Goal: Information Seeking & Learning: Check status

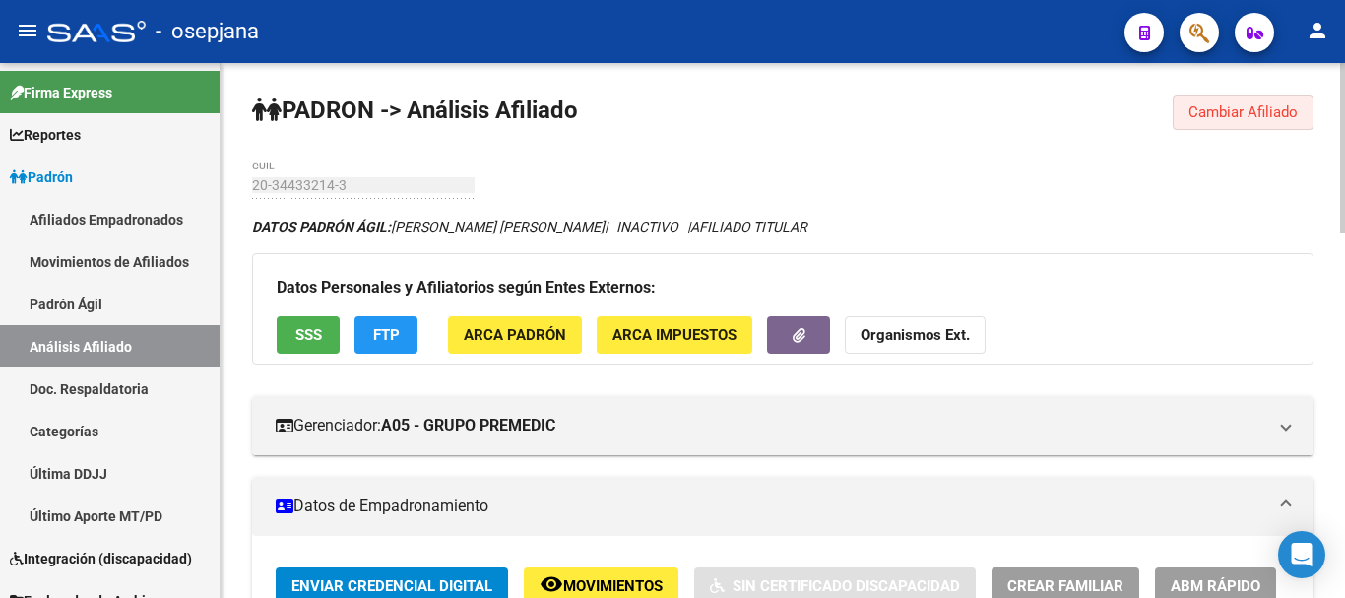
click at [1264, 111] on span "Cambiar Afiliado" at bounding box center [1243, 112] width 109 height 18
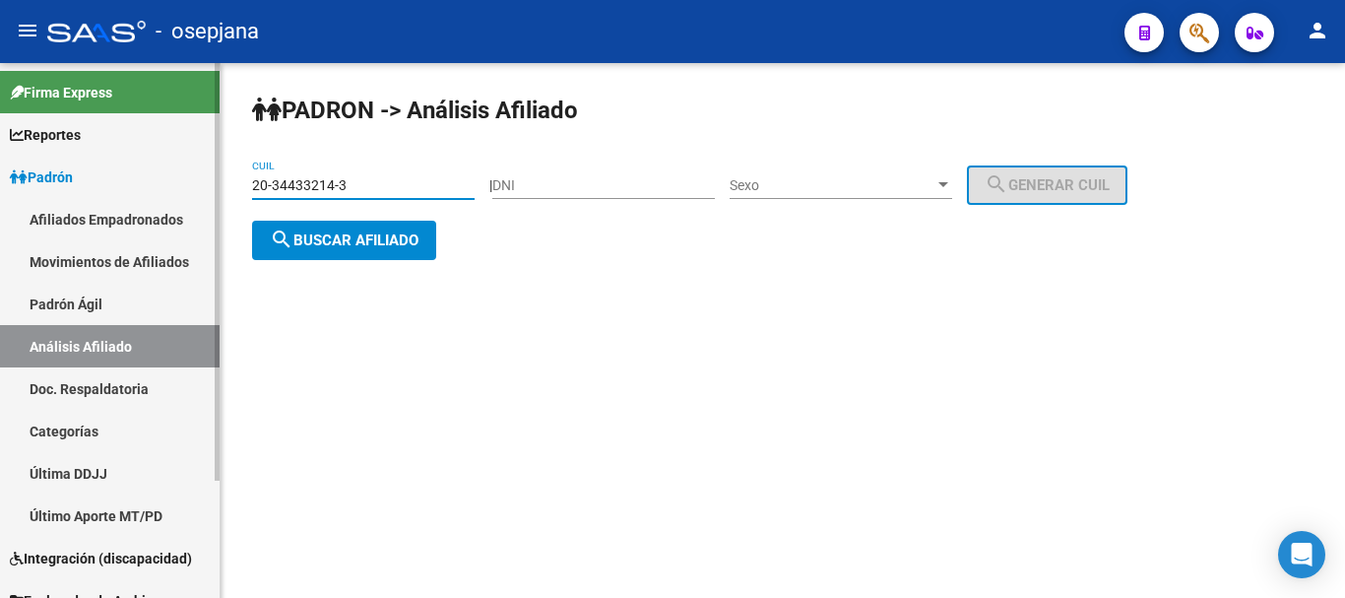
drag, startPoint x: 394, startPoint y: 190, endPoint x: 160, endPoint y: 223, distance: 236.6
click at [160, 223] on mat-sidenav-container "Firma Express Reportes [PERSON_NAME] Traspasos x O.S. Traspasos x Gerenciador T…" at bounding box center [672, 330] width 1345 height 535
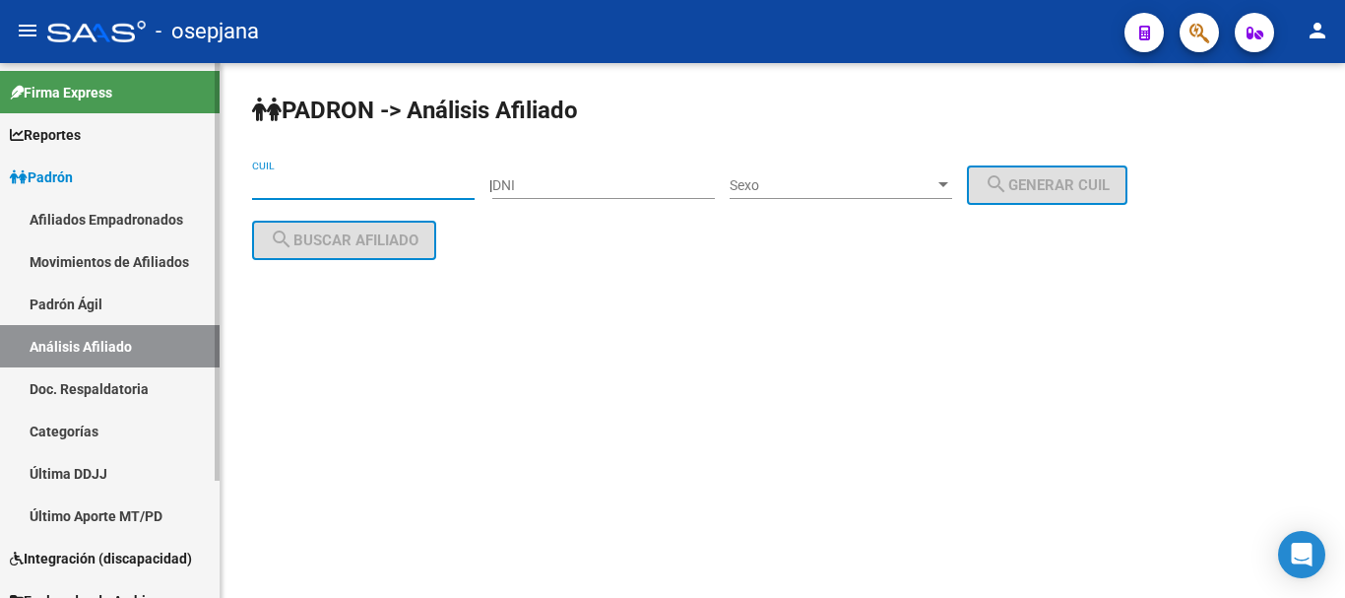
paste input "20-36897268-2"
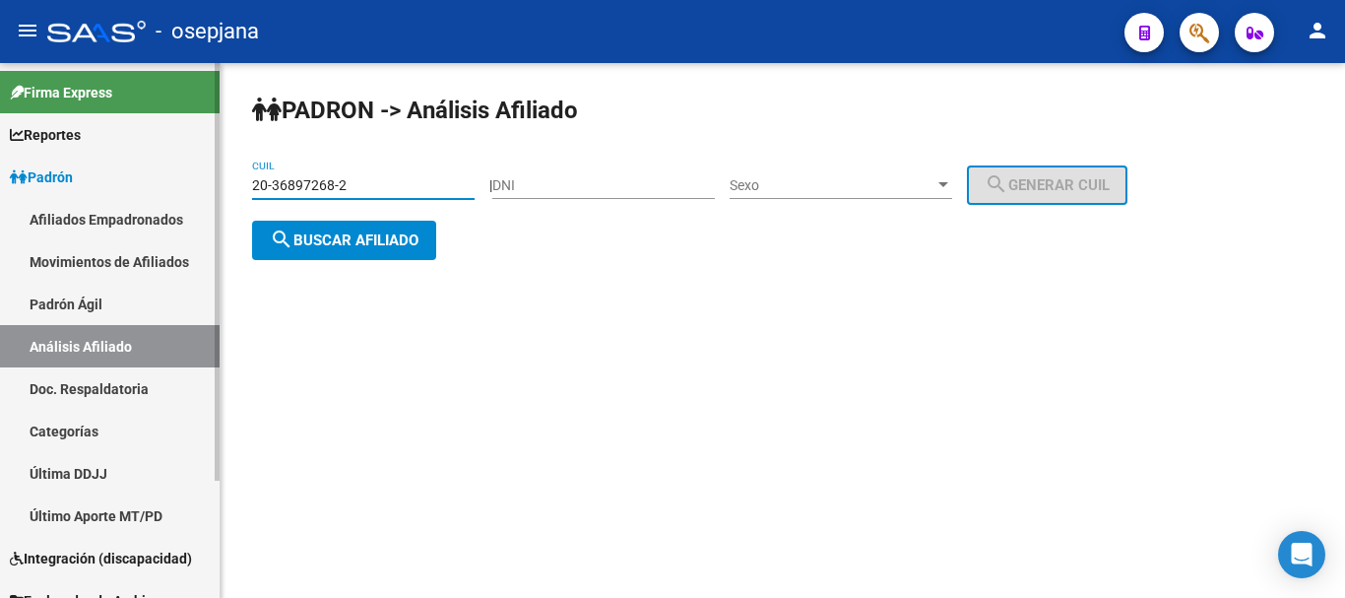
type input "20-36897268-2"
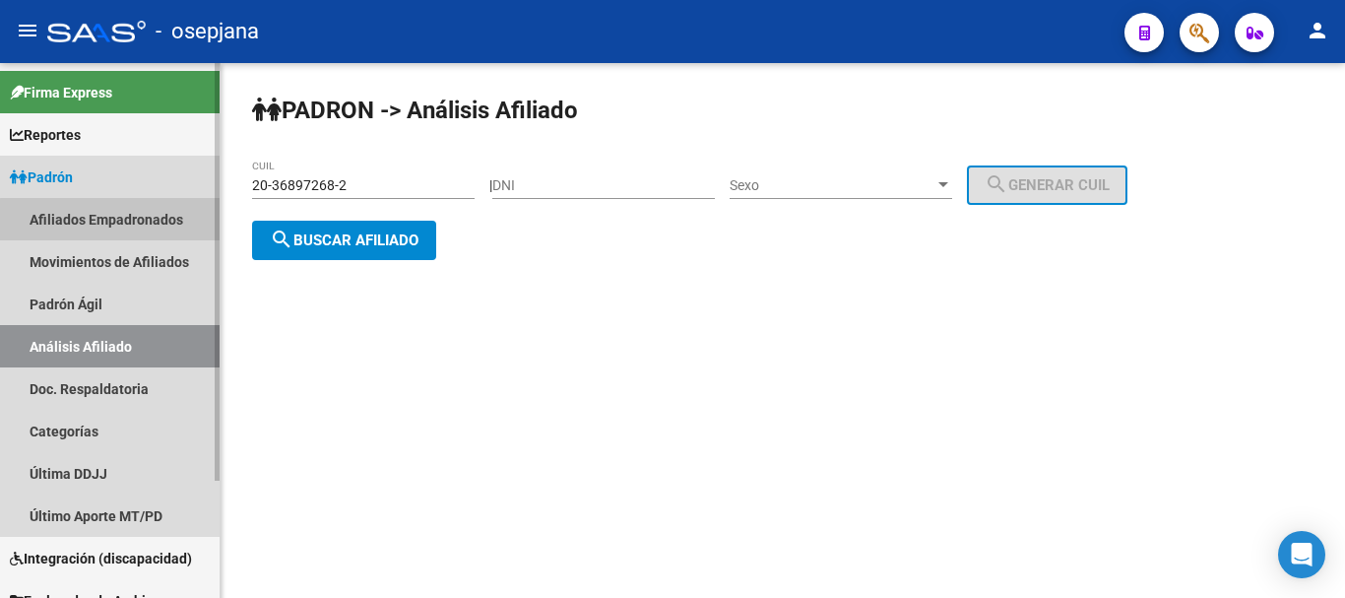
click at [160, 223] on link "Afiliados Empadronados" at bounding box center [110, 219] width 220 height 42
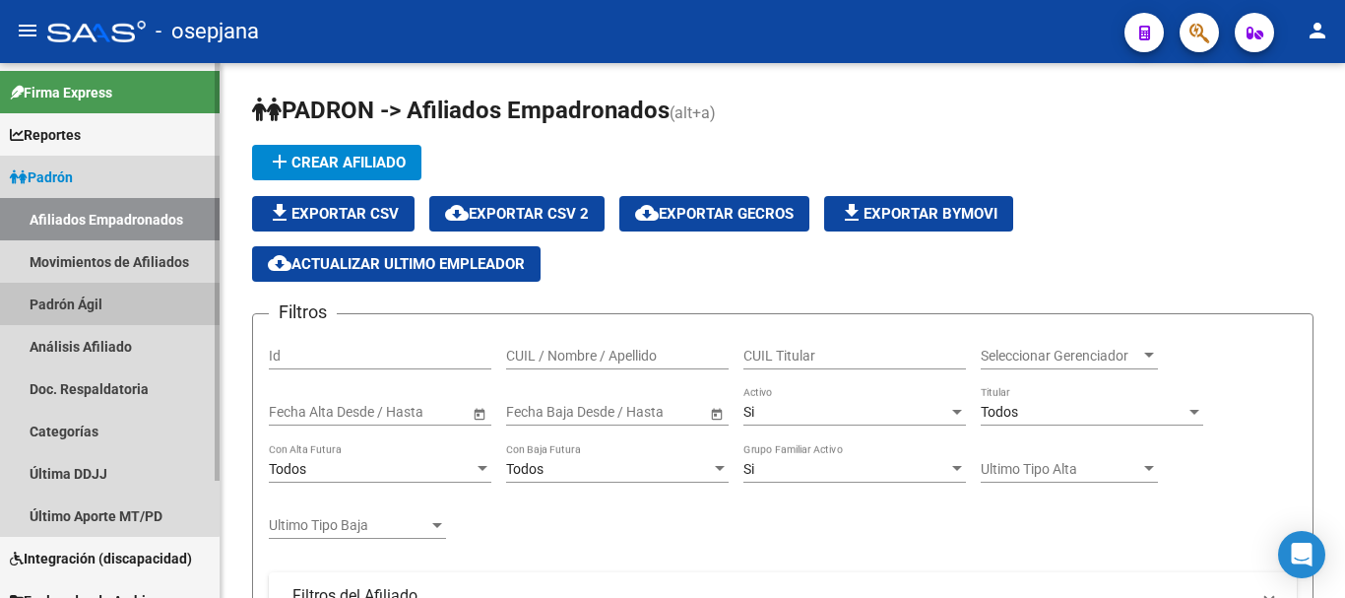
click at [96, 303] on link "Padrón Ágil" at bounding box center [110, 304] width 220 height 42
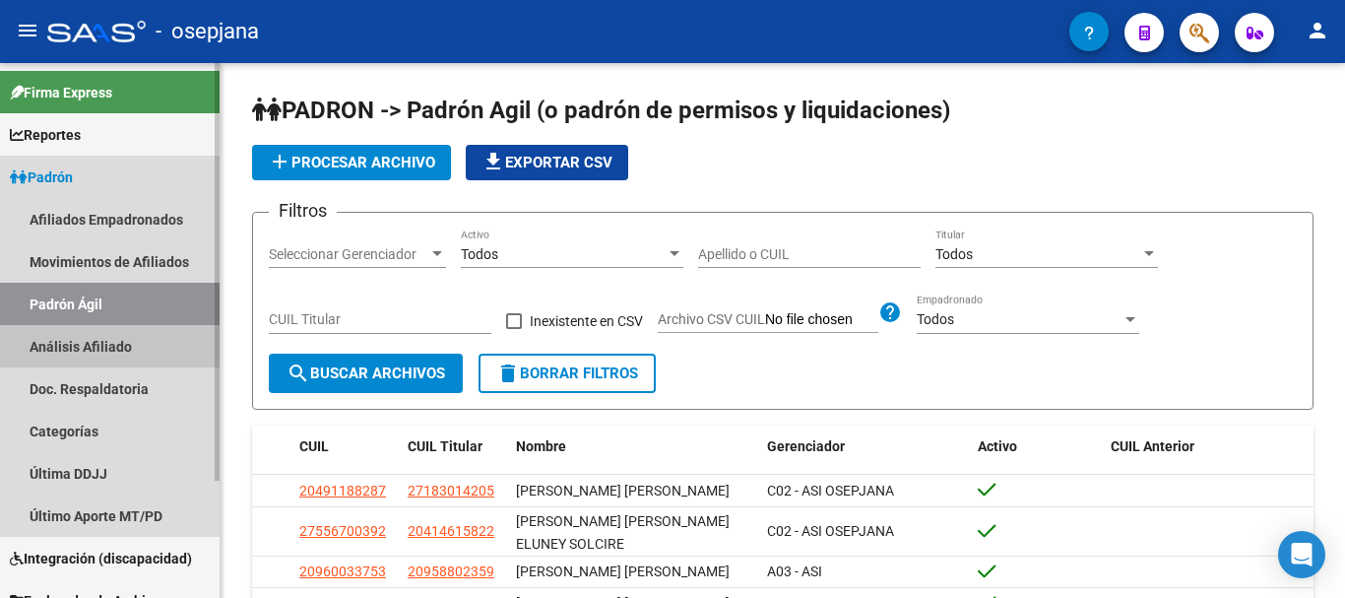
click at [119, 336] on link "Análisis Afiliado" at bounding box center [110, 346] width 220 height 42
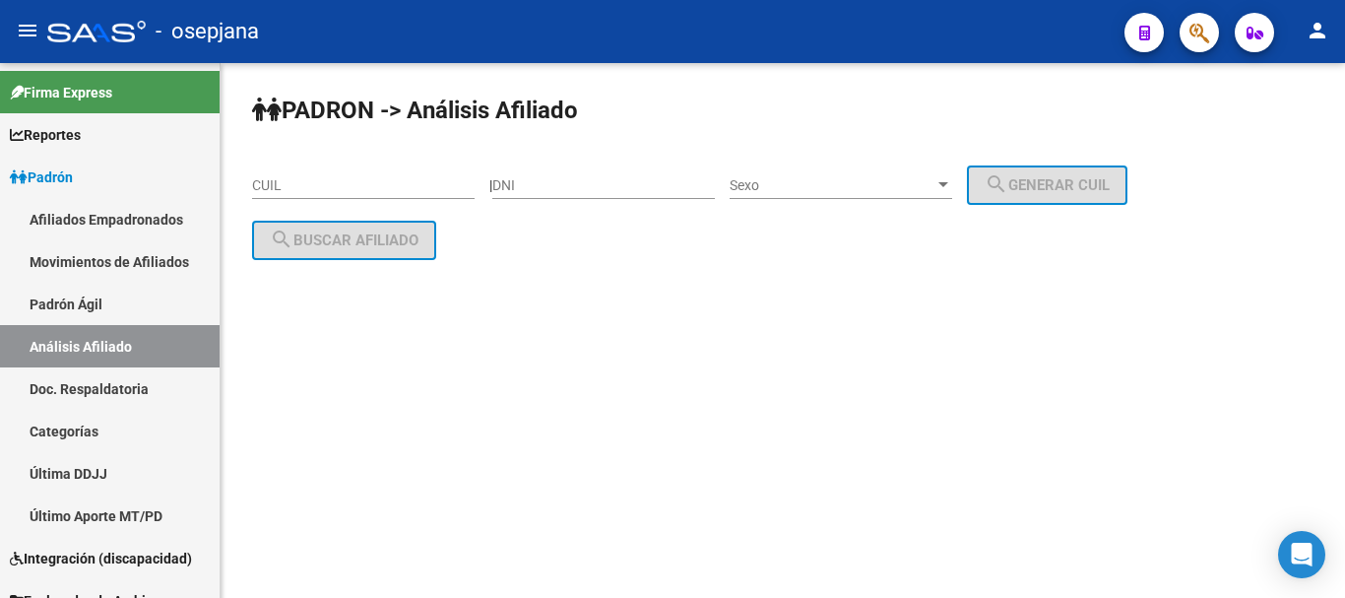
click at [281, 173] on div "CUIL" at bounding box center [363, 179] width 223 height 39
paste input "20-36897268-2"
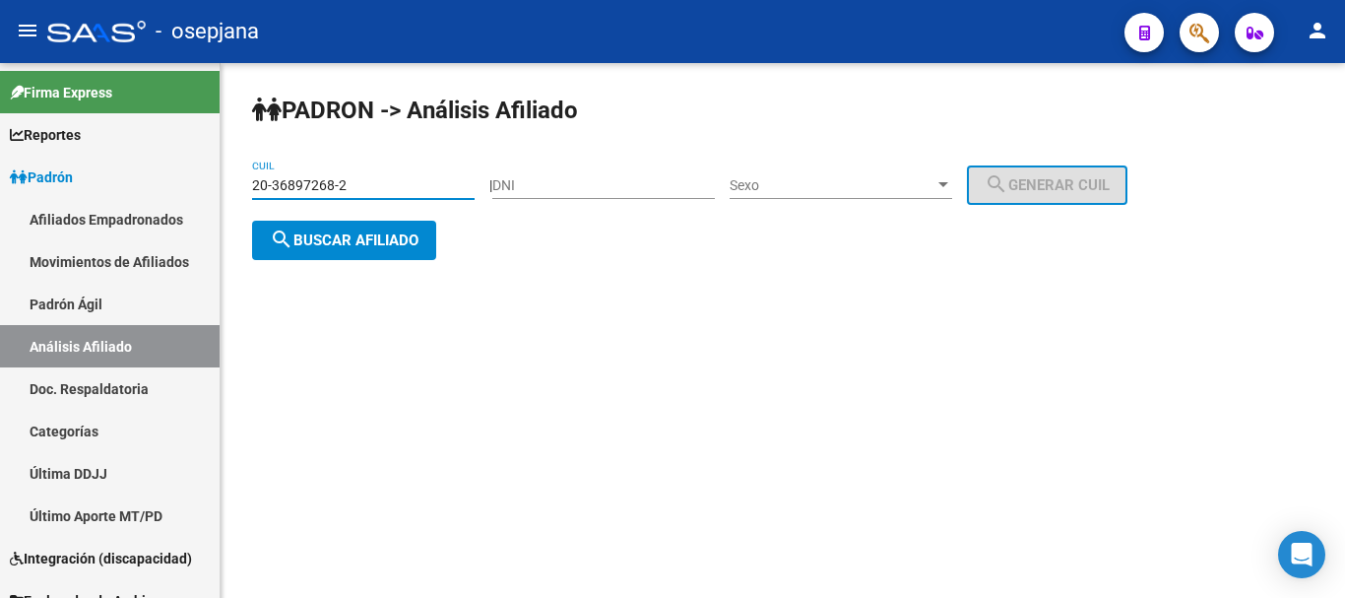
type input "20-36897268-2"
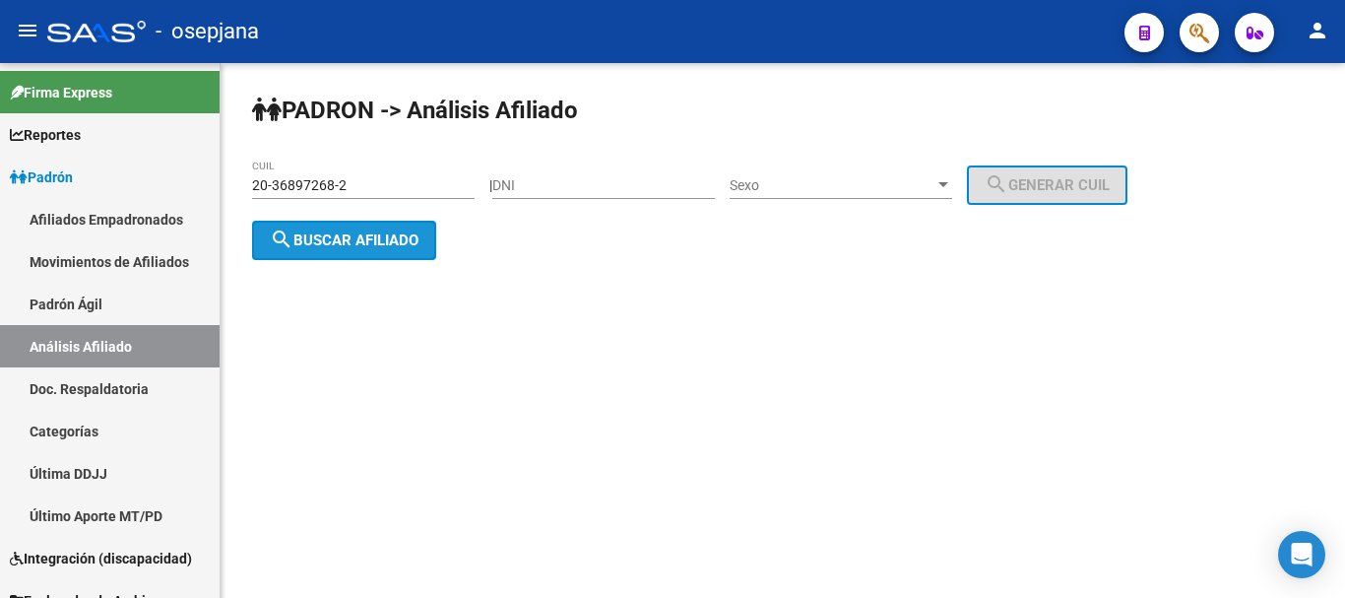
click at [363, 237] on span "search Buscar afiliado" at bounding box center [344, 240] width 149 height 18
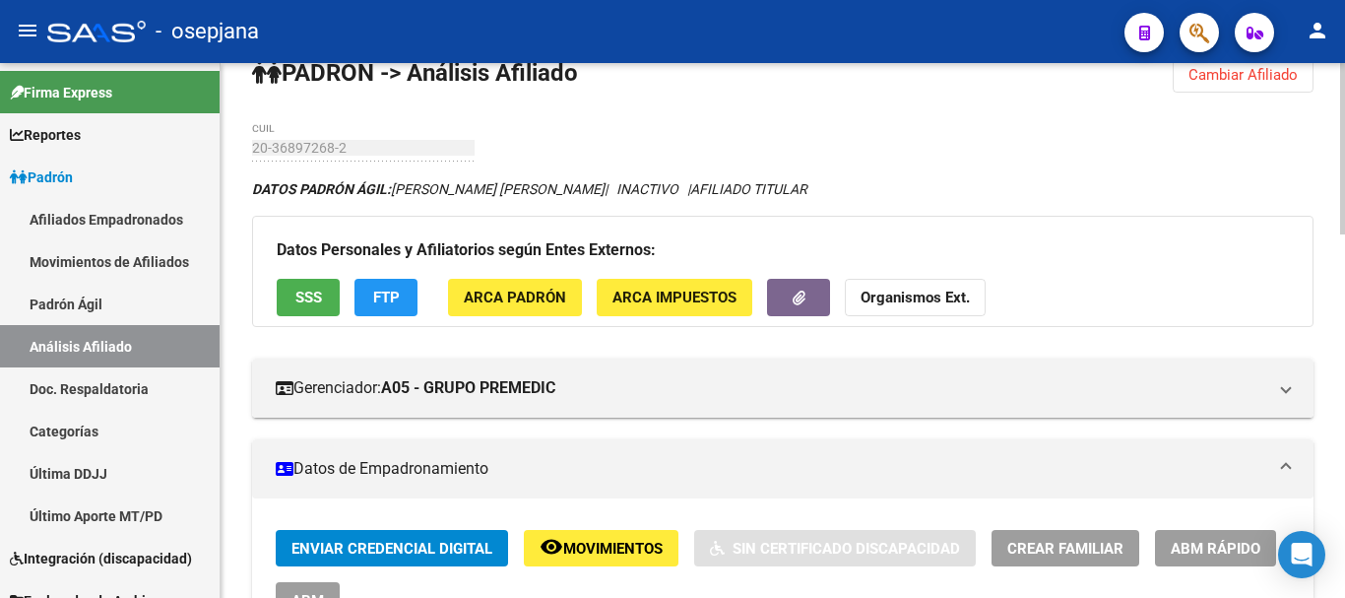
scroll to position [19, 0]
